Goal: Task Accomplishment & Management: Manage account settings

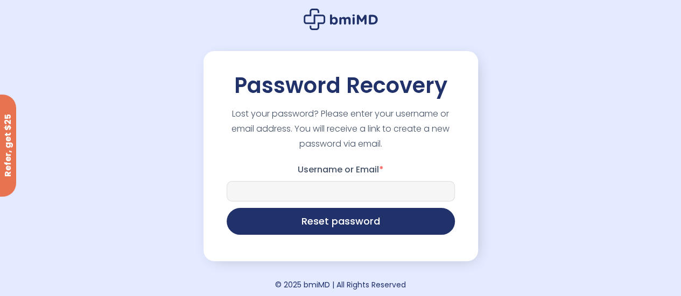
click at [325, 195] on input "Username or Email *" at bounding box center [340, 191] width 228 height 20
type input "**********"
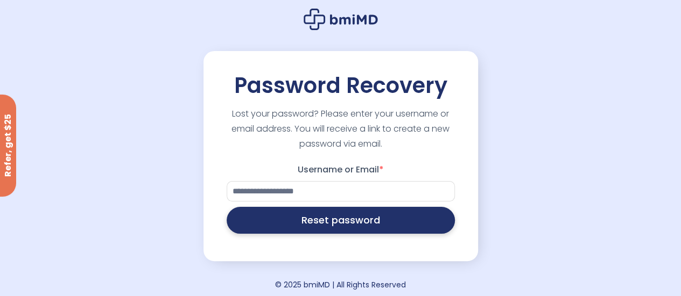
click at [353, 221] on button "Reset password" at bounding box center [340, 220] width 228 height 27
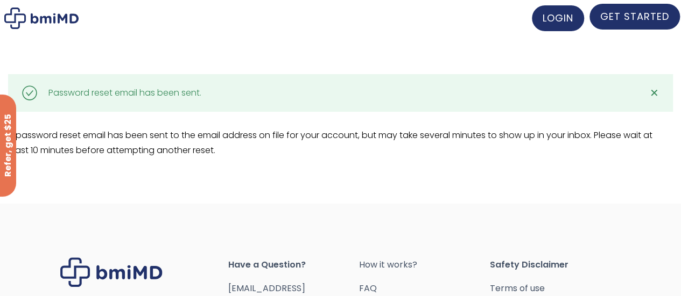
click at [633, 17] on span "GET STARTED" at bounding box center [634, 16] width 69 height 13
